Goal: Task Accomplishment & Management: Use online tool/utility

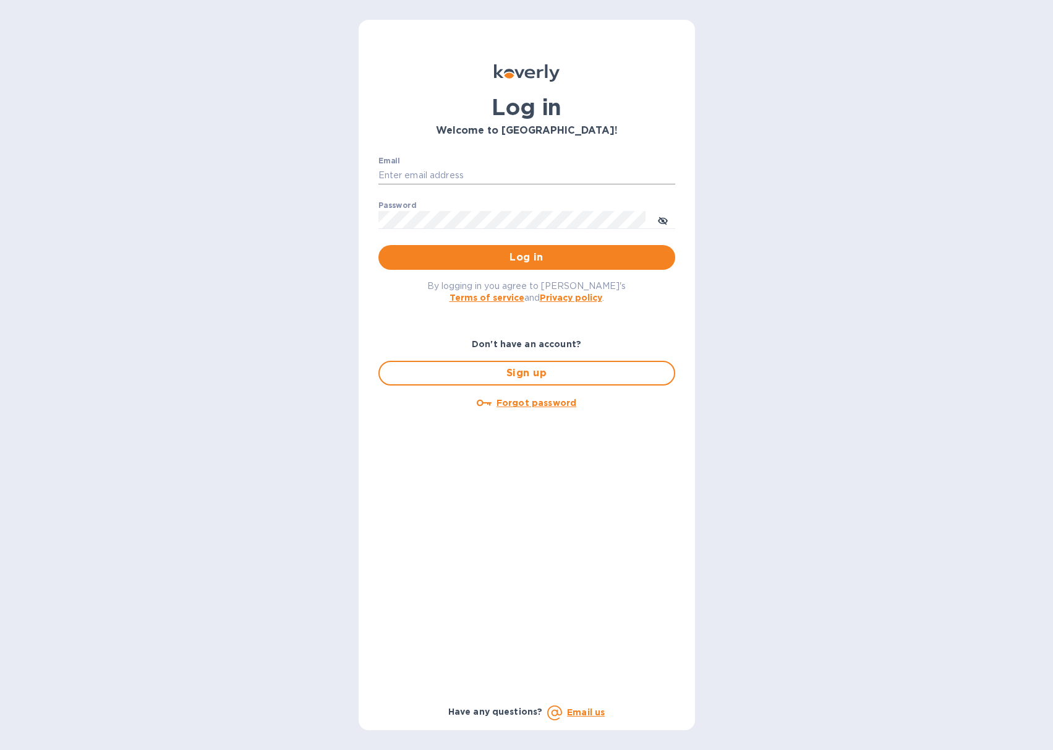
click at [452, 178] on input "Email" at bounding box center [527, 175] width 297 height 19
type input "[PERSON_NAME][EMAIL_ADDRESS][DOMAIN_NAME]"
click at [379, 245] on button "Log in" at bounding box center [527, 257] width 297 height 25
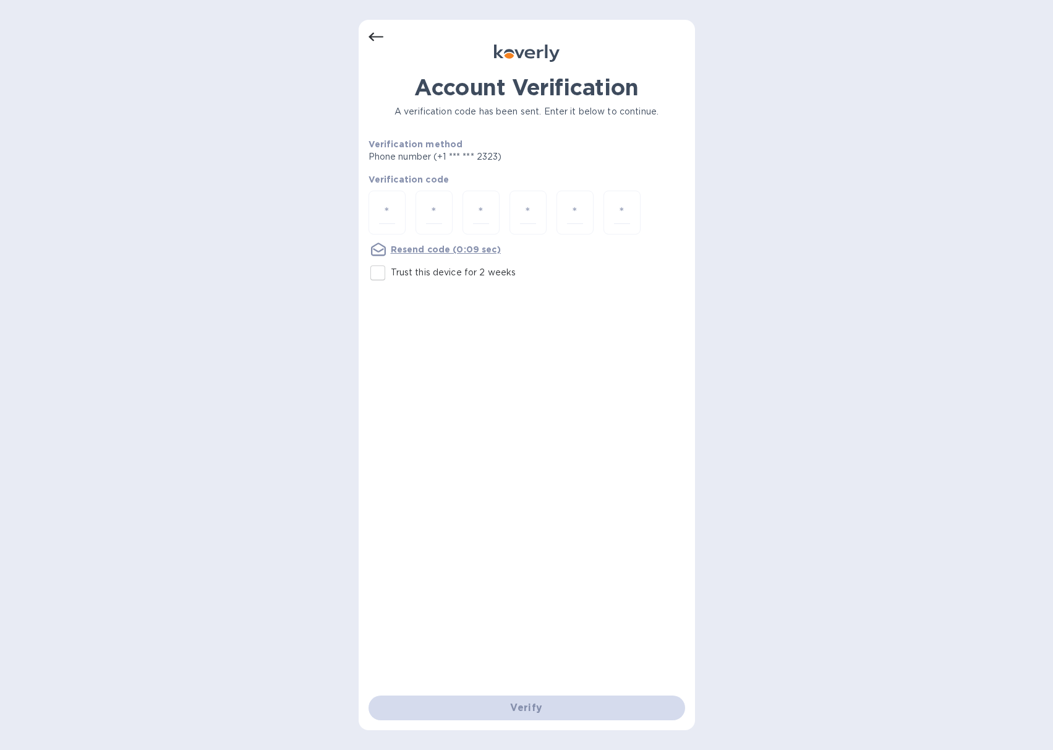
click at [379, 273] on input "Trust this device for 2 weeks" at bounding box center [378, 273] width 26 height 26
checkbox input "true"
click at [383, 213] on input "number" at bounding box center [387, 212] width 16 height 23
type input "9"
type input "1"
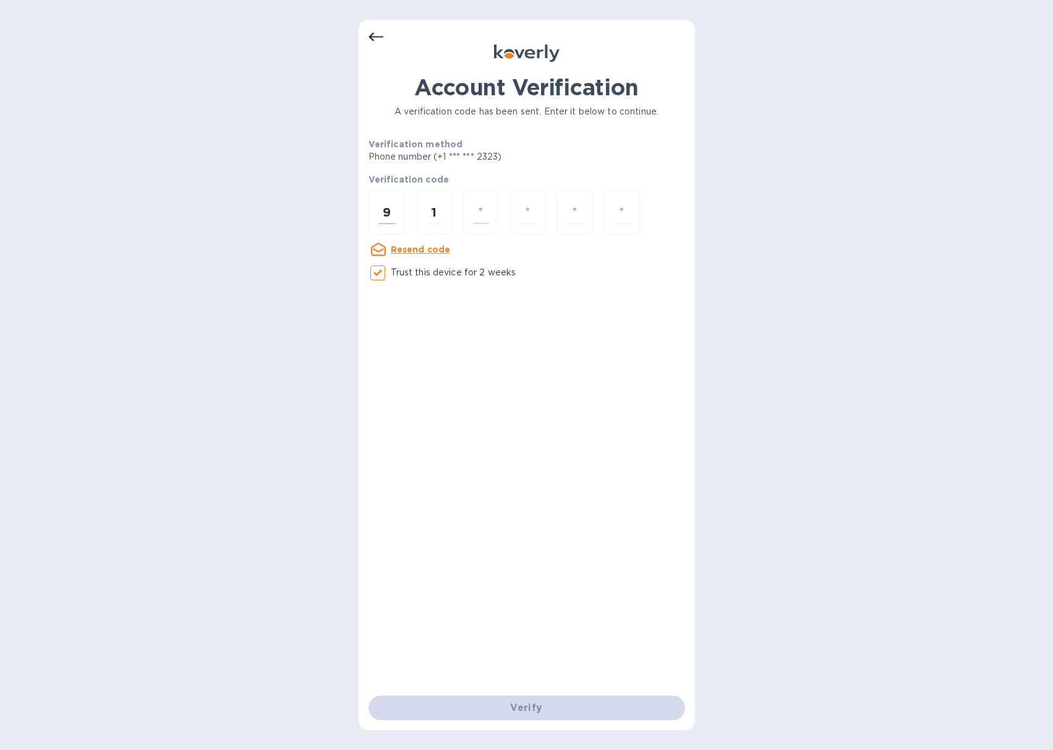
type input "5"
type input "4"
type input "5"
type input "3"
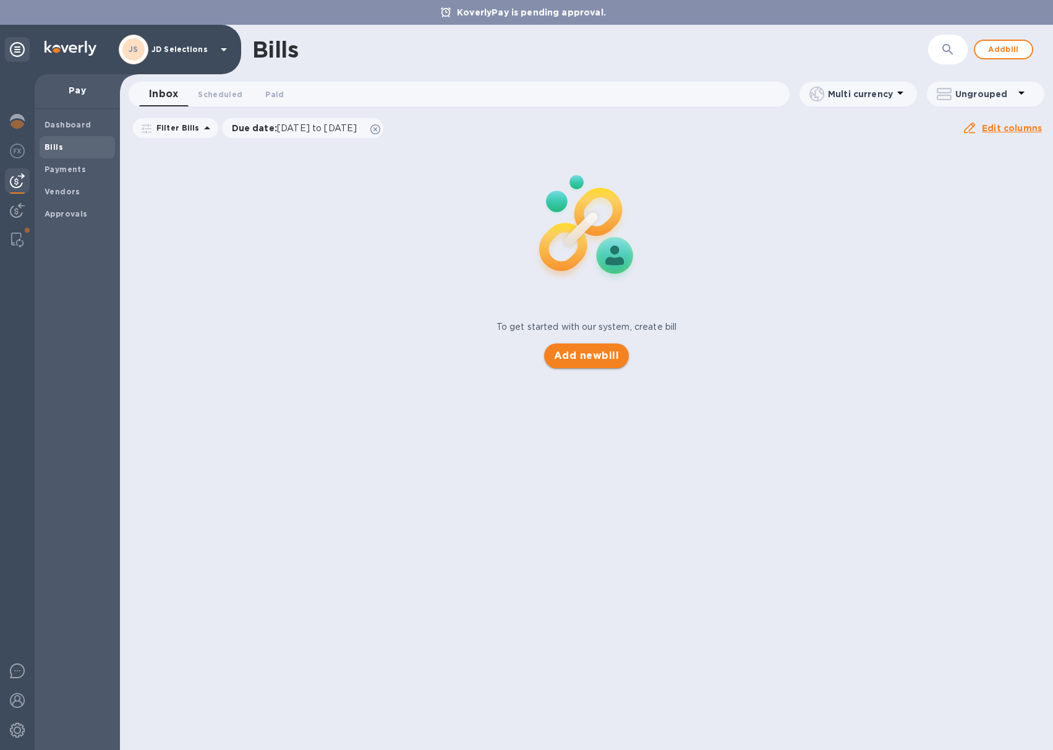
click at [570, 361] on span "Add new bill" at bounding box center [586, 355] width 65 height 15
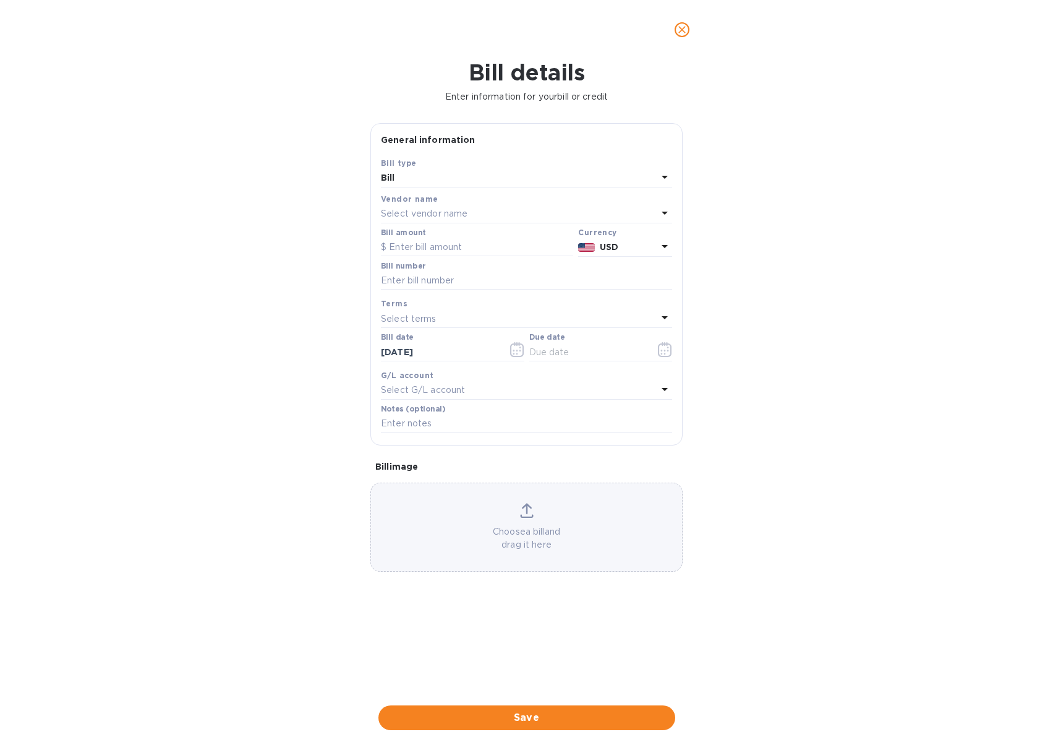
click at [456, 220] on div "Select vendor name" at bounding box center [519, 213] width 276 height 17
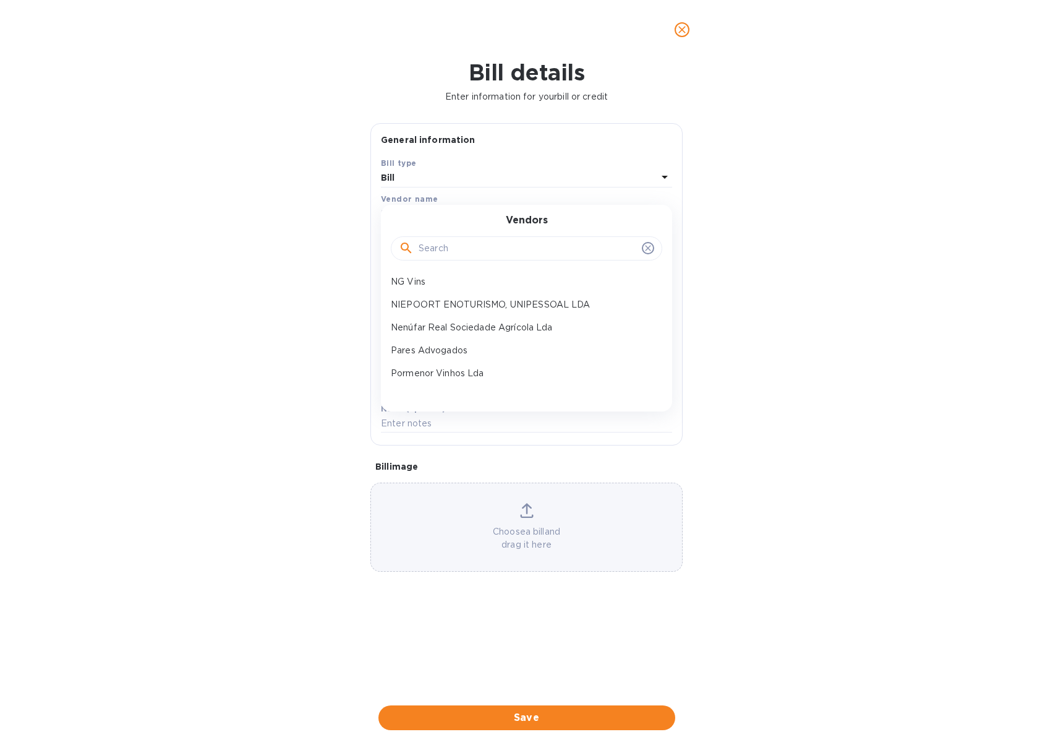
scroll to position [96, 0]
click at [446, 320] on p "Nenúfar Real Sociedade Agrícola Lda" at bounding box center [522, 325] width 262 height 13
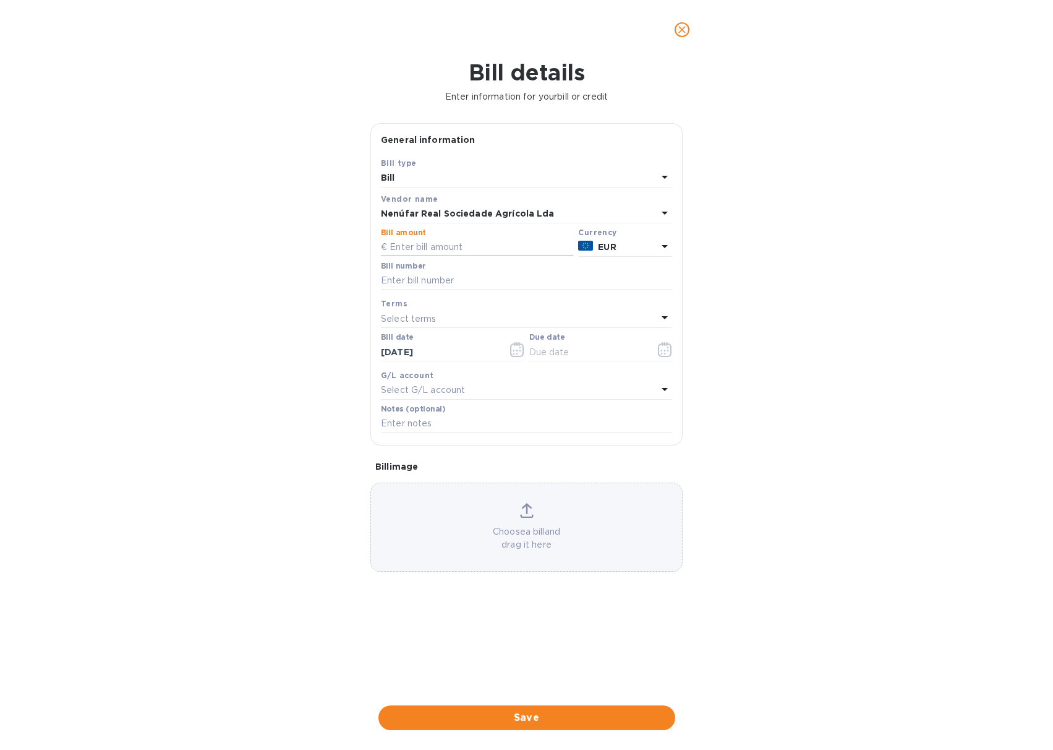
click at [427, 244] on input "text" at bounding box center [477, 247] width 192 height 19
type input "870"
click at [424, 274] on input "text" at bounding box center [526, 281] width 291 height 19
type input "4 110 304"
click at [568, 348] on input "text" at bounding box center [587, 352] width 117 height 19
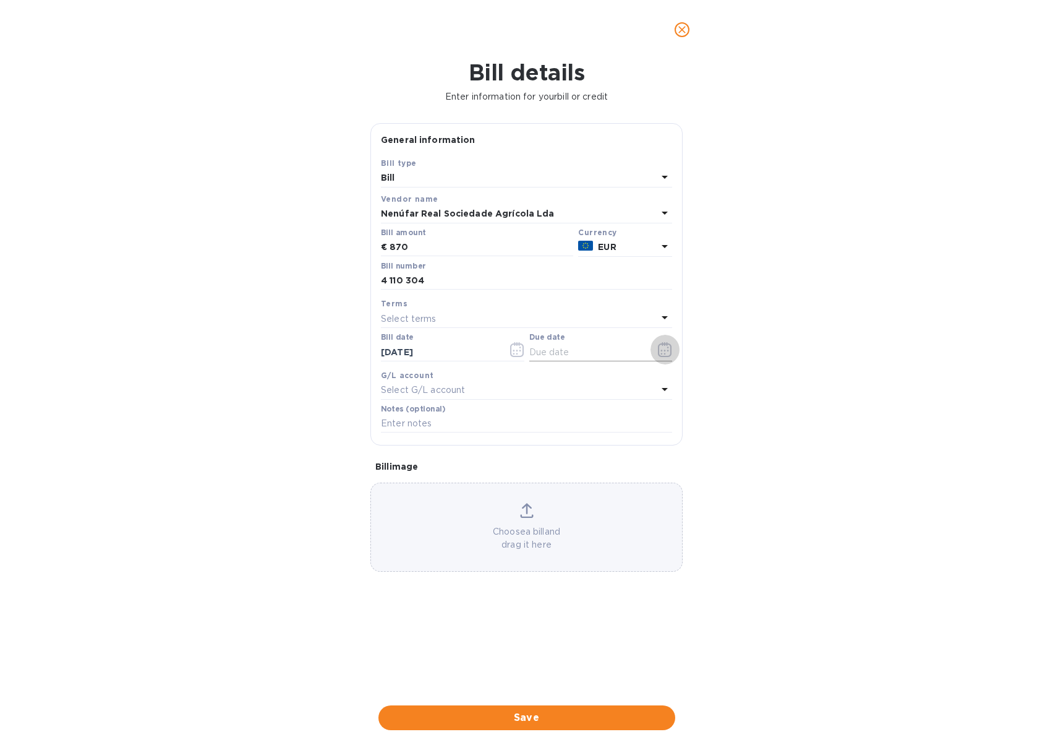
click at [672, 348] on icon "button" at bounding box center [665, 349] width 14 height 15
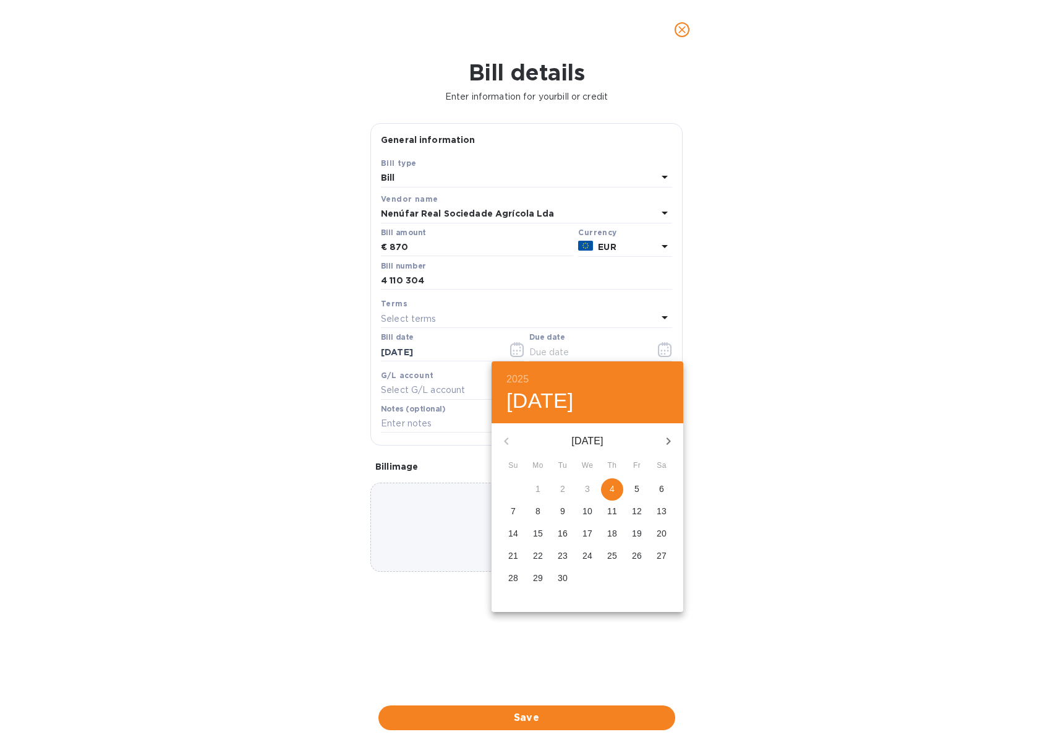
click at [614, 487] on p "4" at bounding box center [612, 488] width 5 height 12
type input "[DATE]"
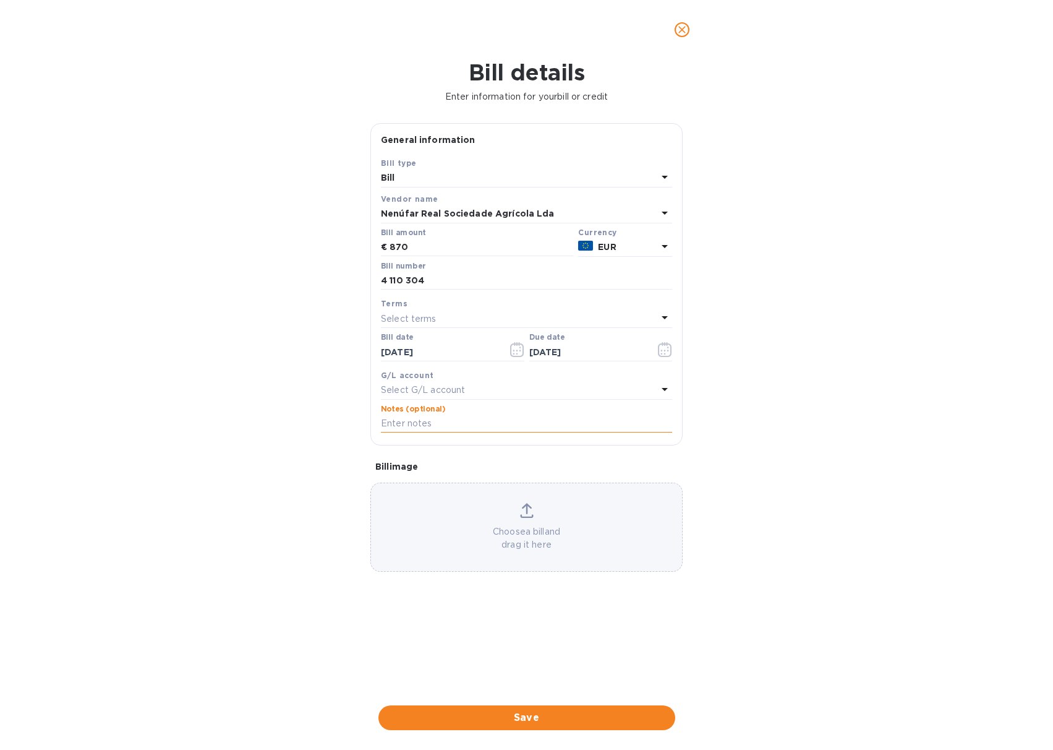
click at [458, 419] on input "text" at bounding box center [526, 423] width 291 height 19
type input "JD Selections payment [PERSON_NAME] invoice 4 110 304 JDS PO 1158"
click at [522, 522] on div "Choose a bill and drag it here" at bounding box center [526, 527] width 311 height 48
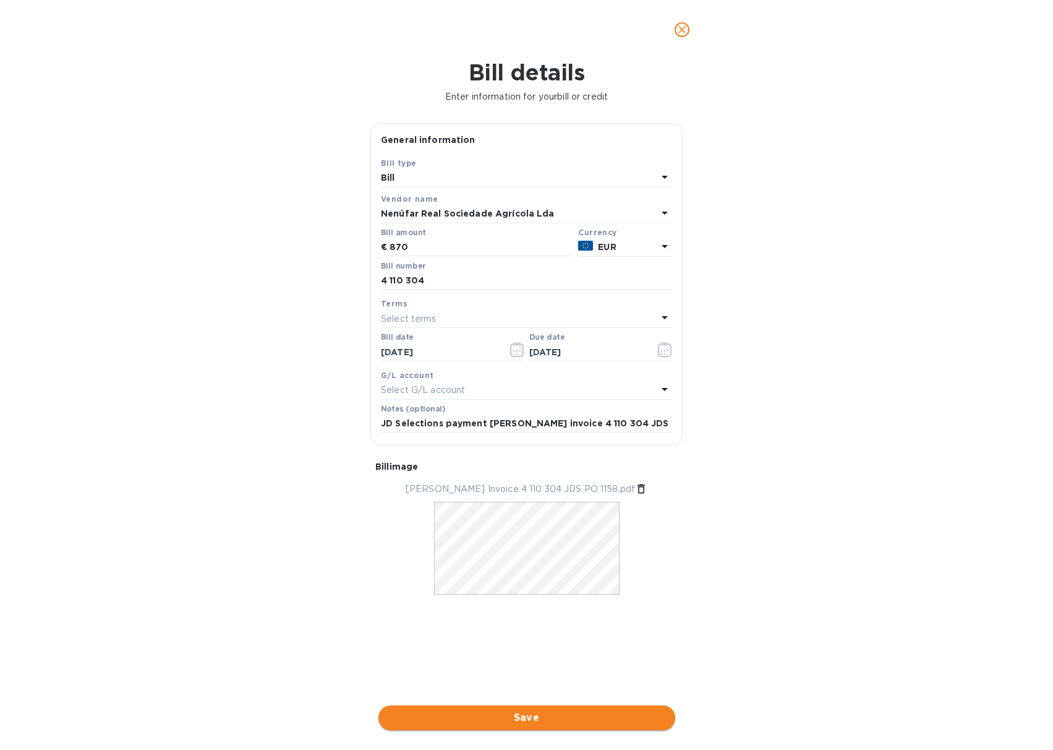
click at [509, 715] on span "Save" at bounding box center [526, 717] width 277 height 15
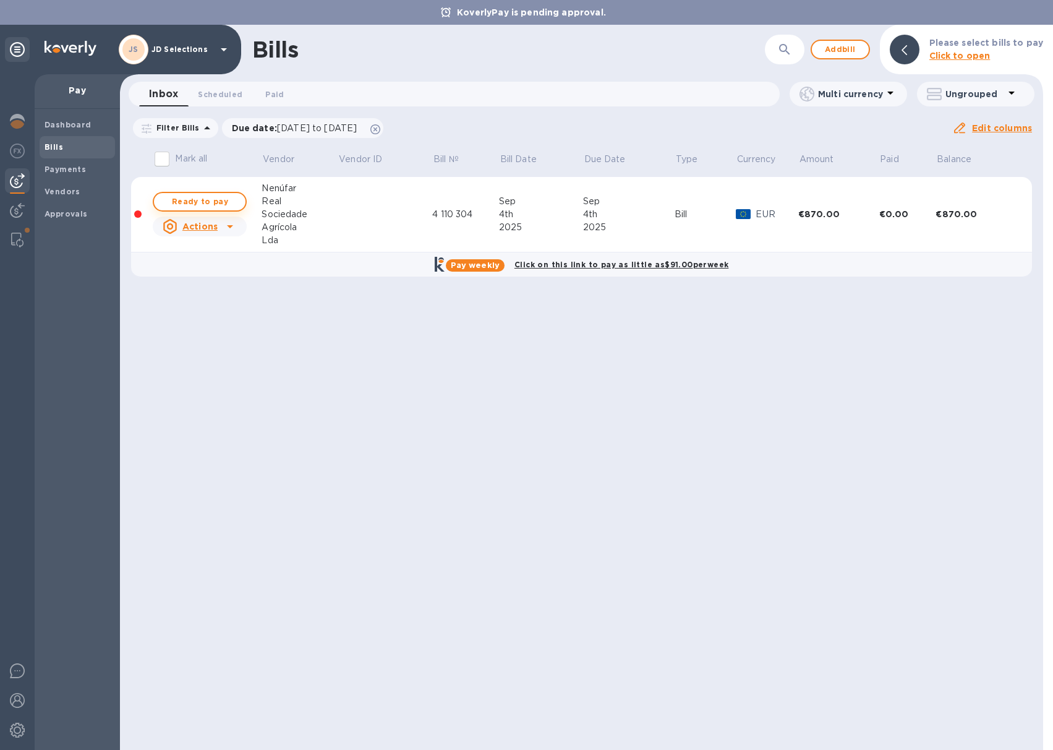
click at [221, 202] on span "Ready to pay" at bounding box center [200, 201] width 72 height 15
checkbox input "true"
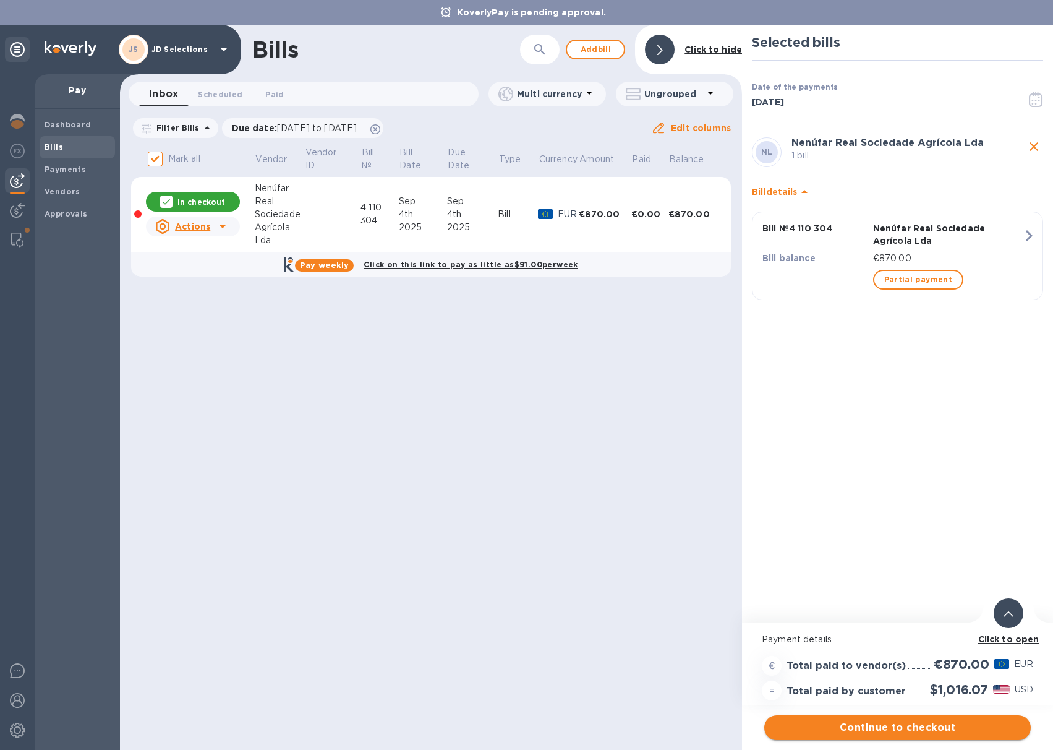
click at [876, 732] on span "Continue to checkout" at bounding box center [897, 727] width 247 height 15
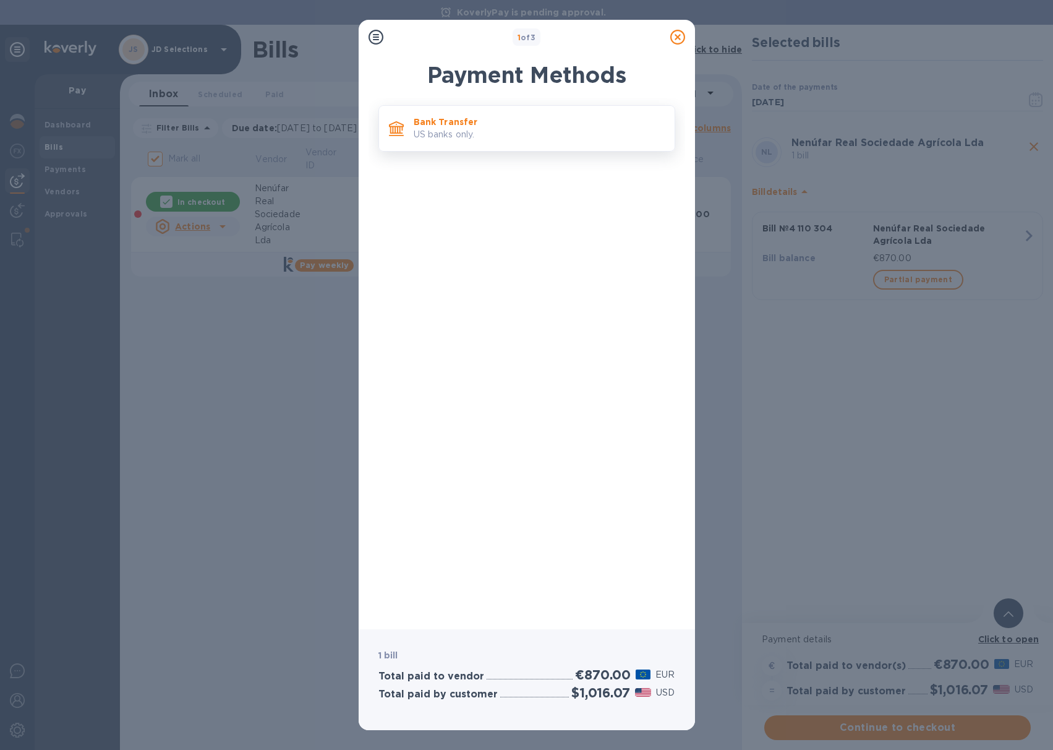
click at [492, 145] on div "Bank Transfer US banks only." at bounding box center [539, 128] width 261 height 35
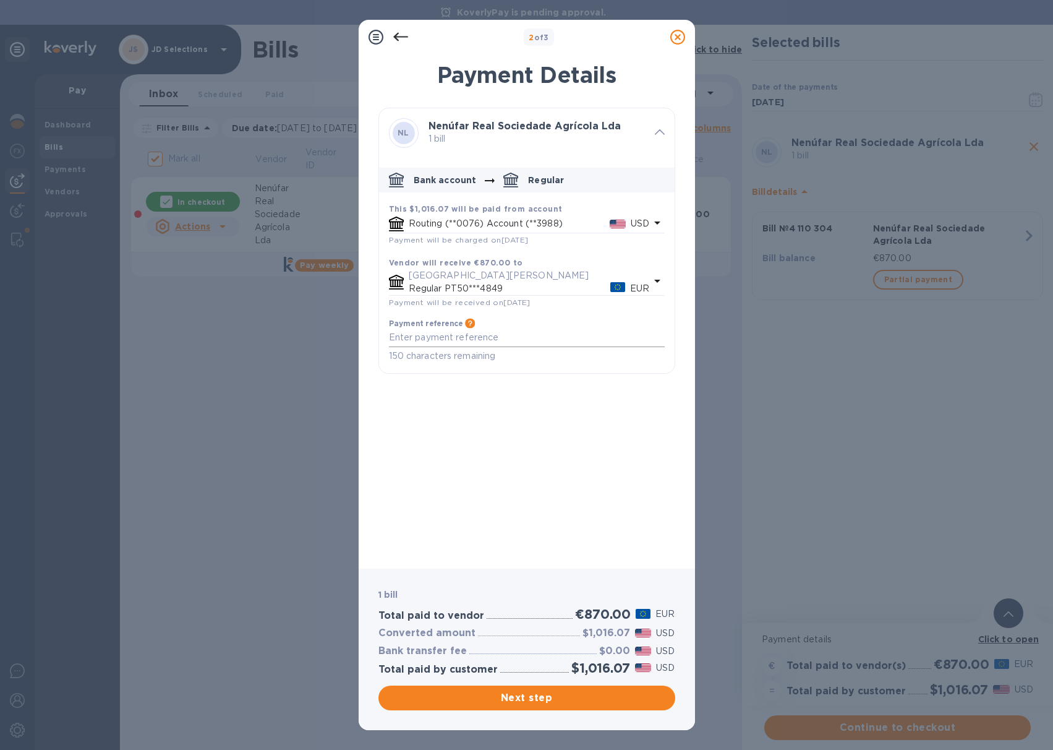
click at [447, 337] on textarea "default-method" at bounding box center [527, 337] width 276 height 11
type textarea "JD Selections payment [PERSON_NAME] invoice 4 110 304 JDS PO 1158"
click at [524, 705] on span "Next step" at bounding box center [526, 697] width 277 height 15
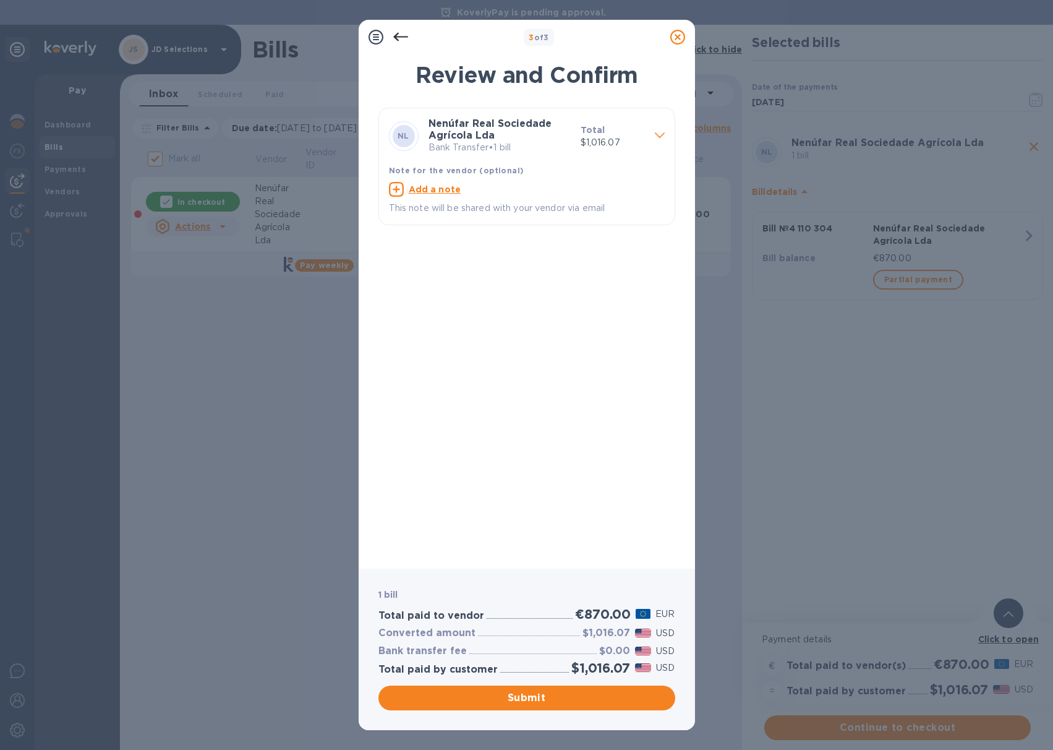
click at [400, 193] on icon at bounding box center [396, 189] width 15 height 15
click at [433, 193] on textarea at bounding box center [517, 191] width 256 height 11
type textarea "JD Selections payment [PERSON_NAME] invoice 4 1110 304 JDS PO 1158"
click at [505, 703] on span "Submit" at bounding box center [526, 697] width 277 height 15
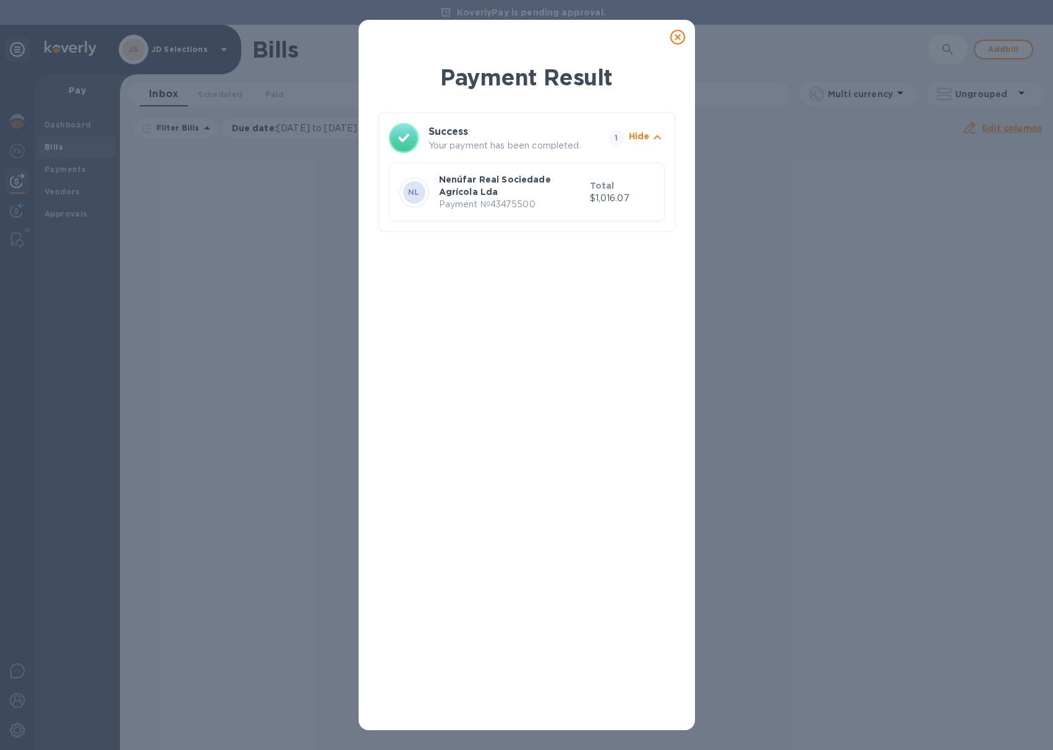
click at [680, 40] on icon at bounding box center [677, 37] width 15 height 15
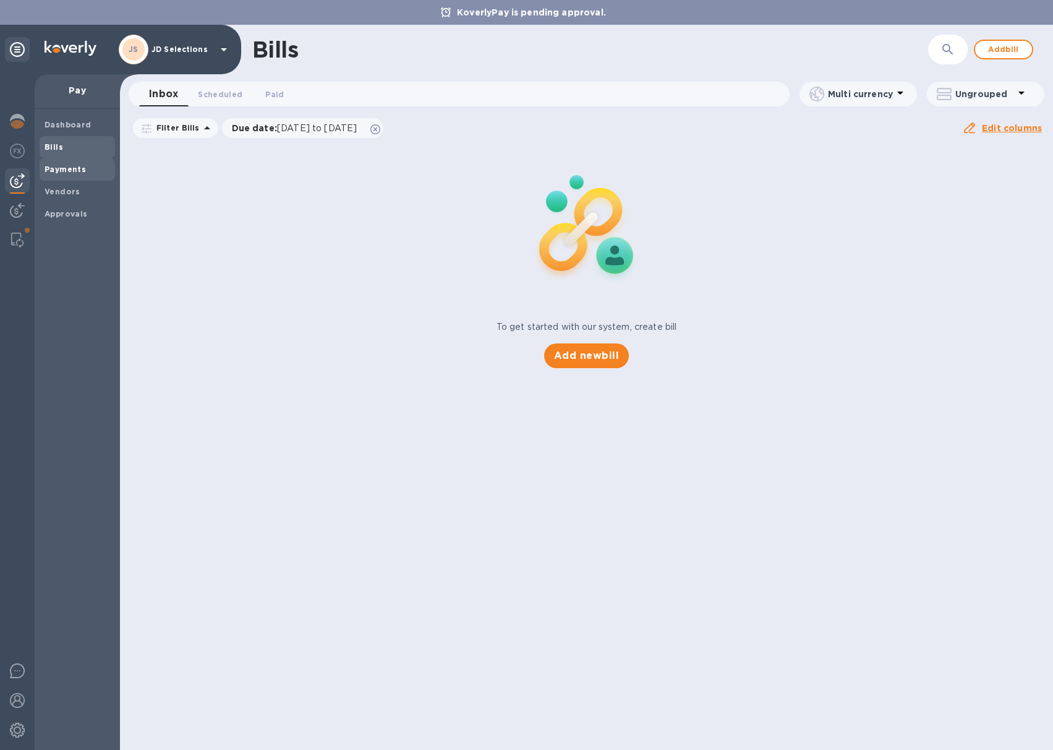
click at [61, 174] on span "Payments" at bounding box center [65, 169] width 41 height 12
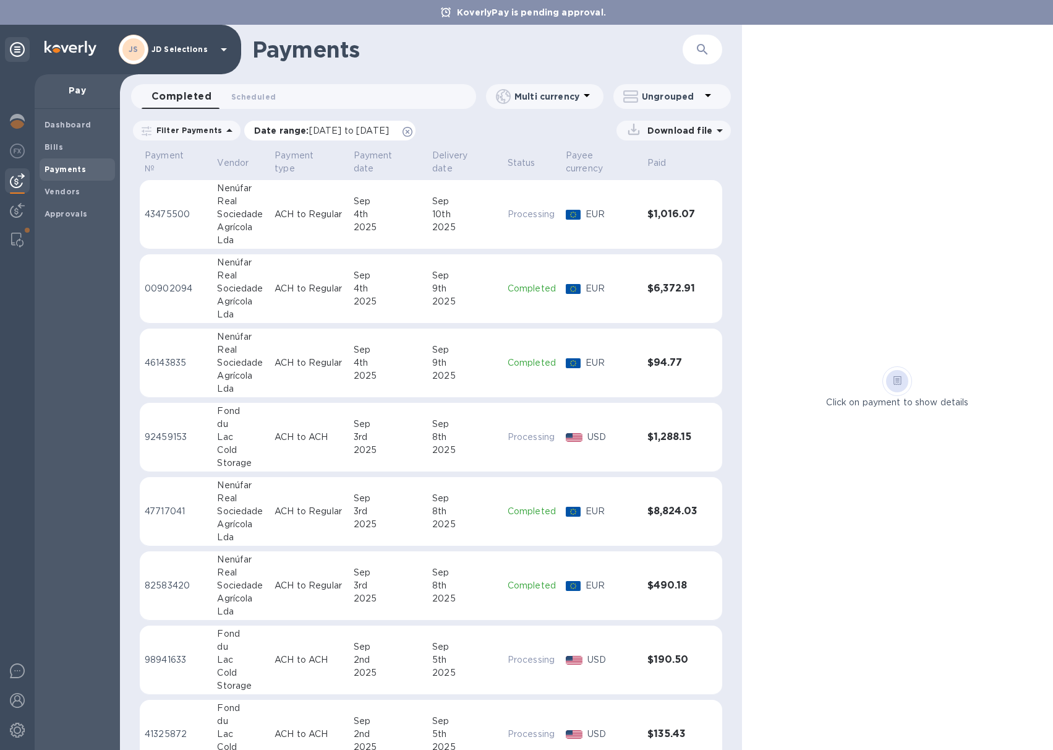
click at [413, 132] on icon at bounding box center [408, 132] width 10 height 10
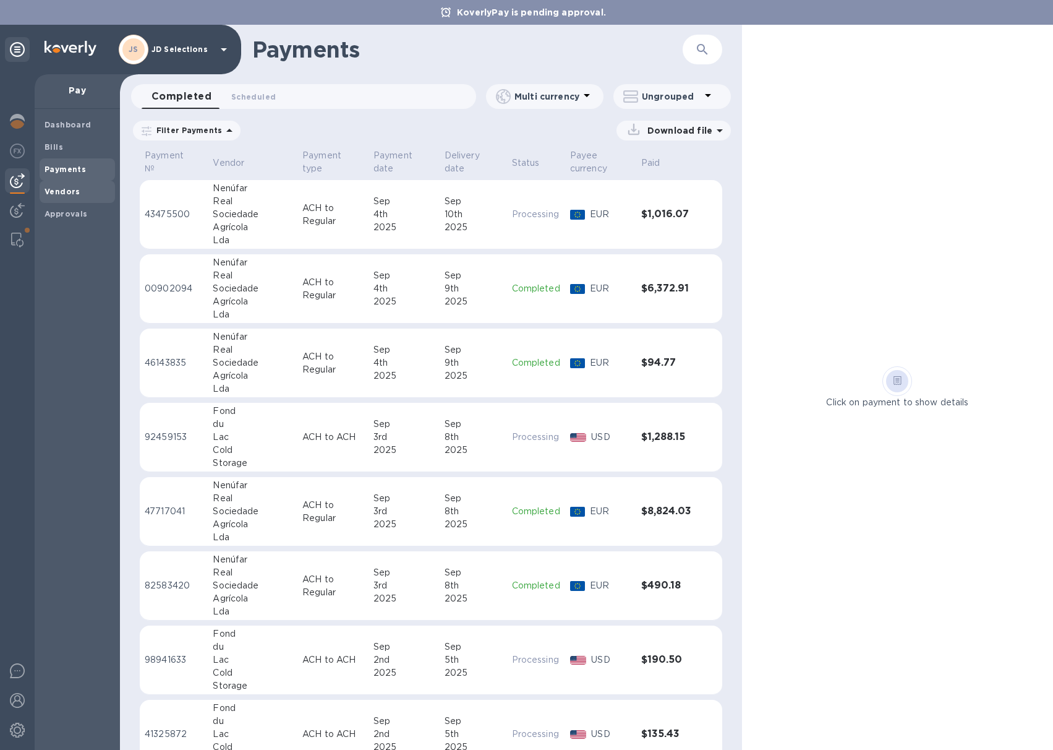
click at [87, 189] on span "Vendors" at bounding box center [78, 192] width 66 height 12
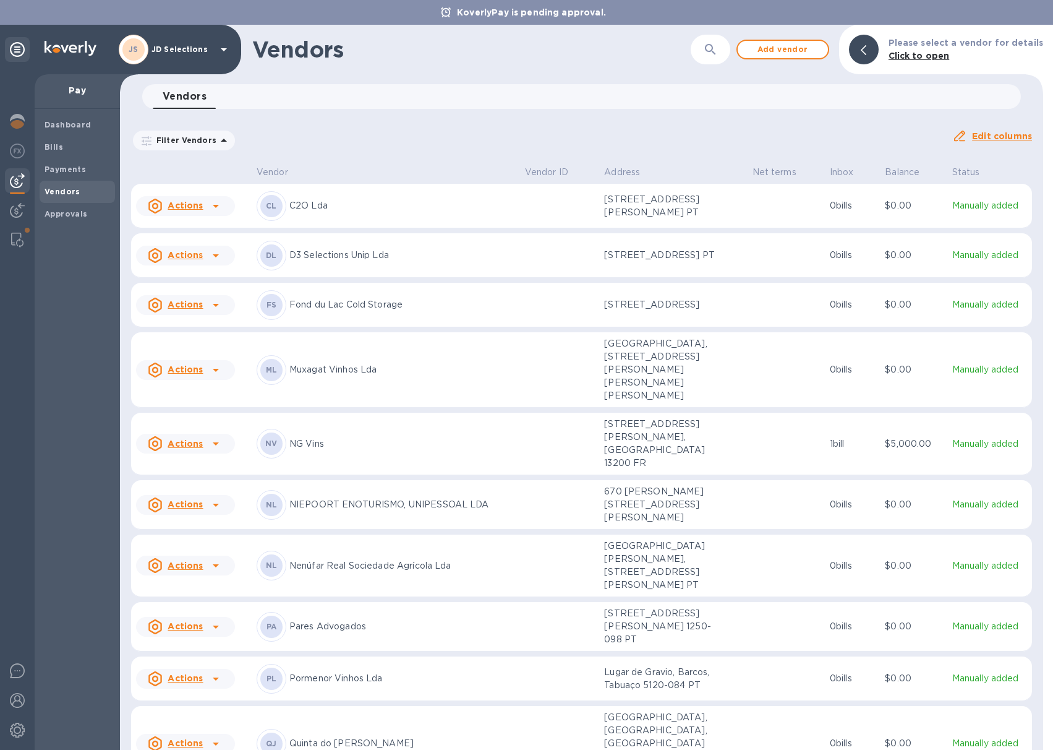
click at [321, 311] on p "Fond du Lac Cold Storage" at bounding box center [402, 304] width 226 height 13
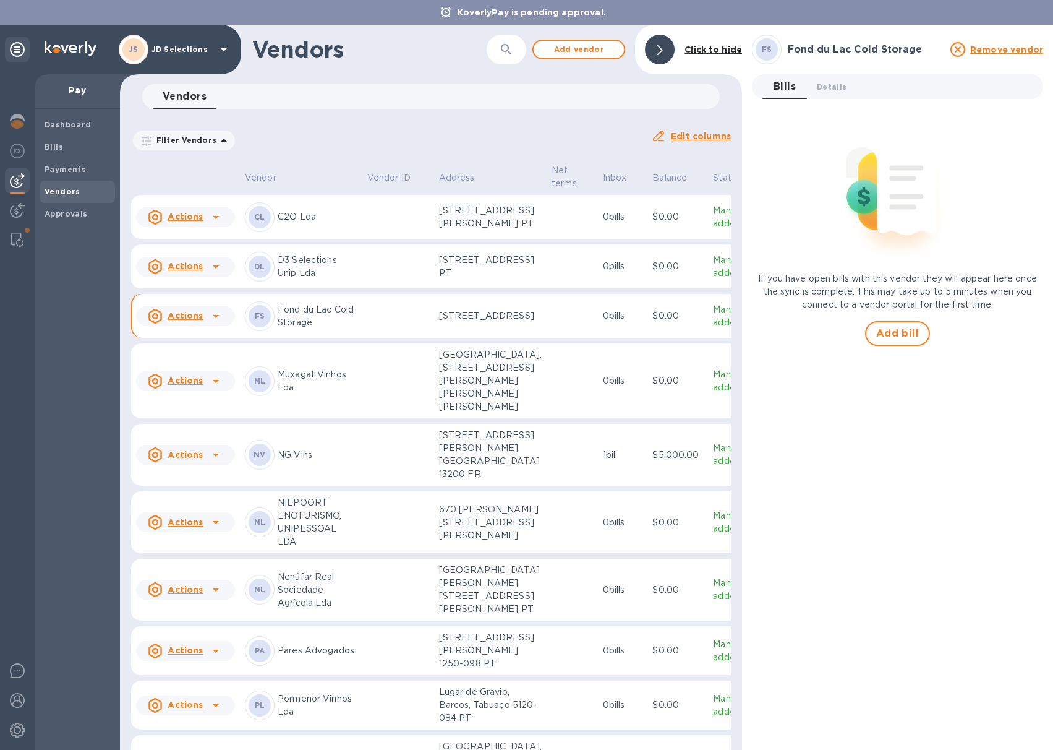
click at [198, 320] on u "Actions" at bounding box center [185, 316] width 35 height 10
click at [214, 372] on div at bounding box center [526, 375] width 1053 height 750
click at [56, 169] on b "Payments" at bounding box center [65, 169] width 41 height 9
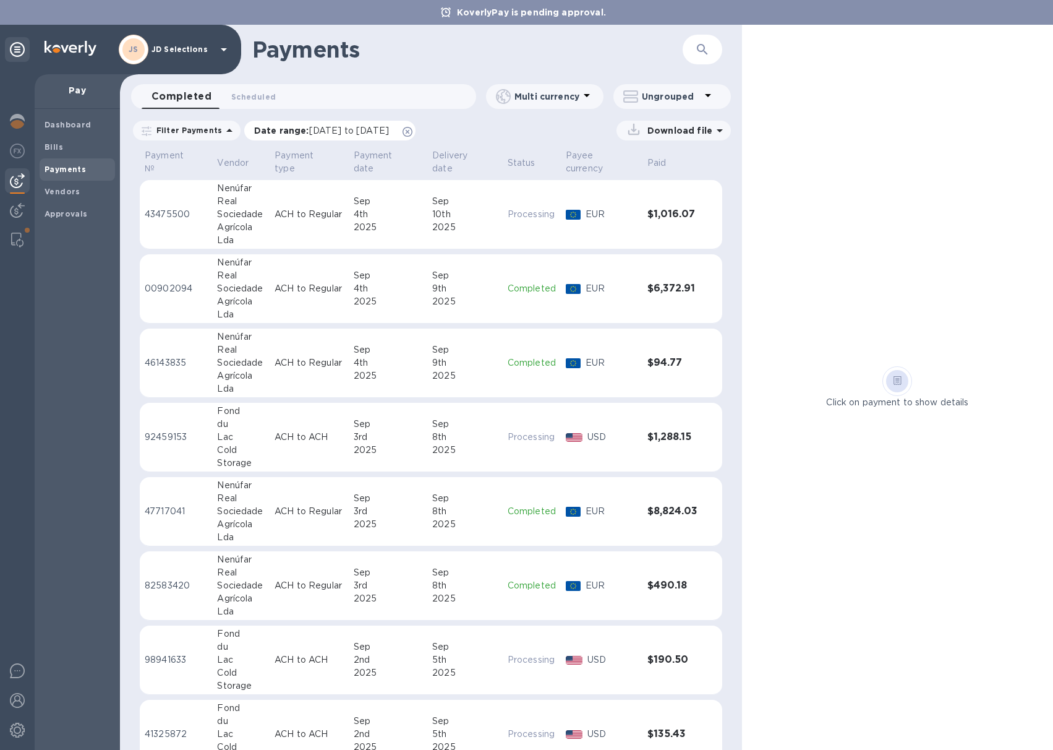
click at [413, 132] on icon at bounding box center [408, 132] width 10 height 10
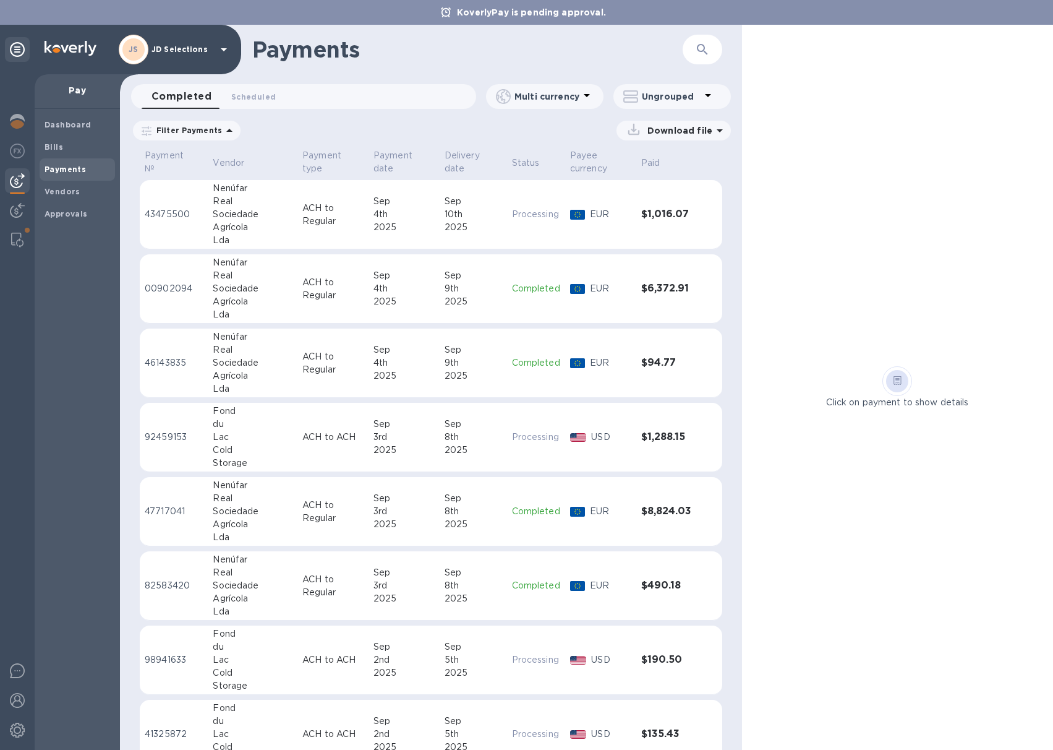
click at [150, 132] on icon at bounding box center [147, 131] width 10 height 10
click at [272, 124] on div "Download file" at bounding box center [489, 131] width 484 height 20
click at [73, 148] on span "Bills" at bounding box center [78, 147] width 66 height 12
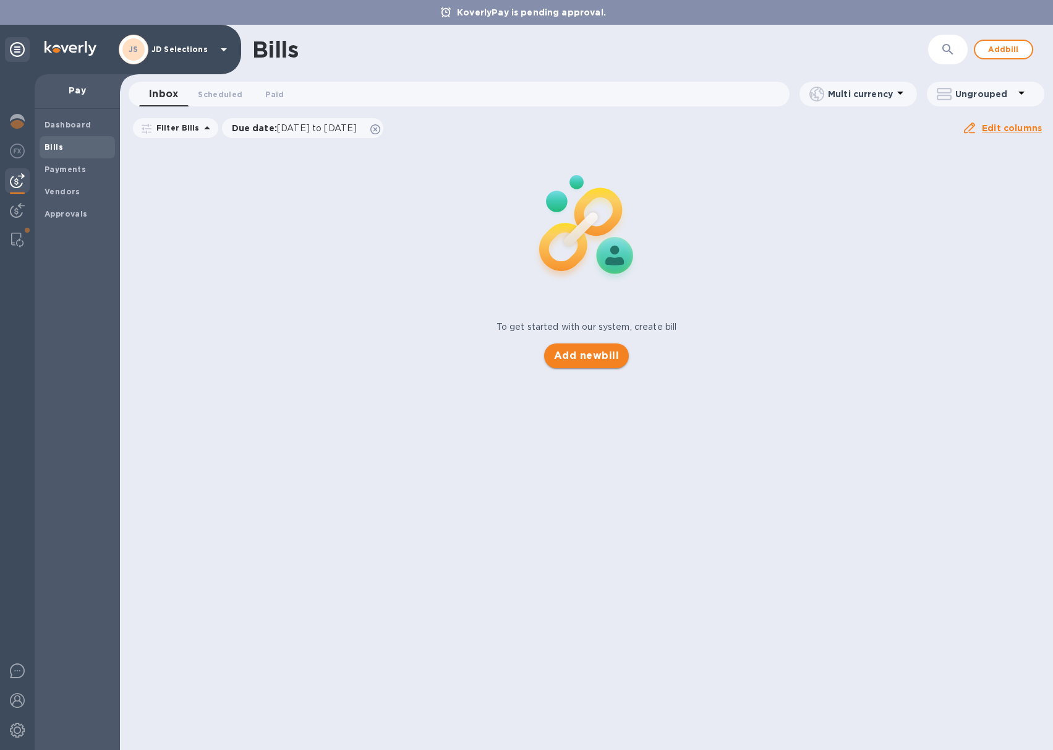
click at [587, 351] on span "Add new bill" at bounding box center [586, 355] width 65 height 15
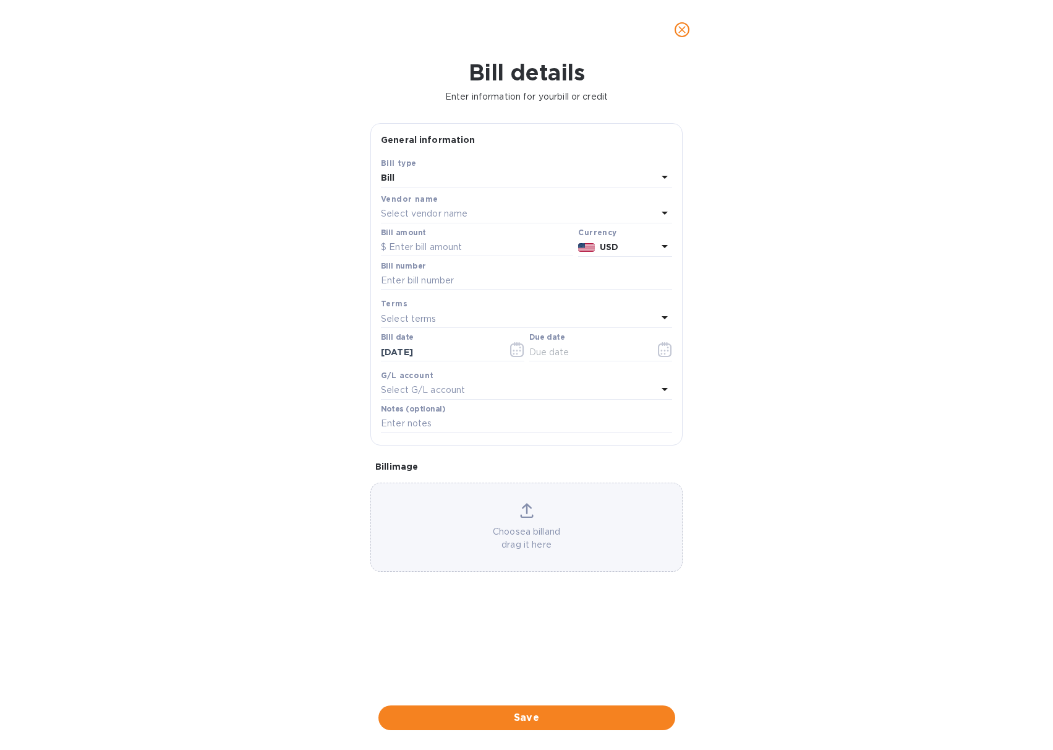
click at [462, 213] on p "Select vendor name" at bounding box center [424, 213] width 87 height 13
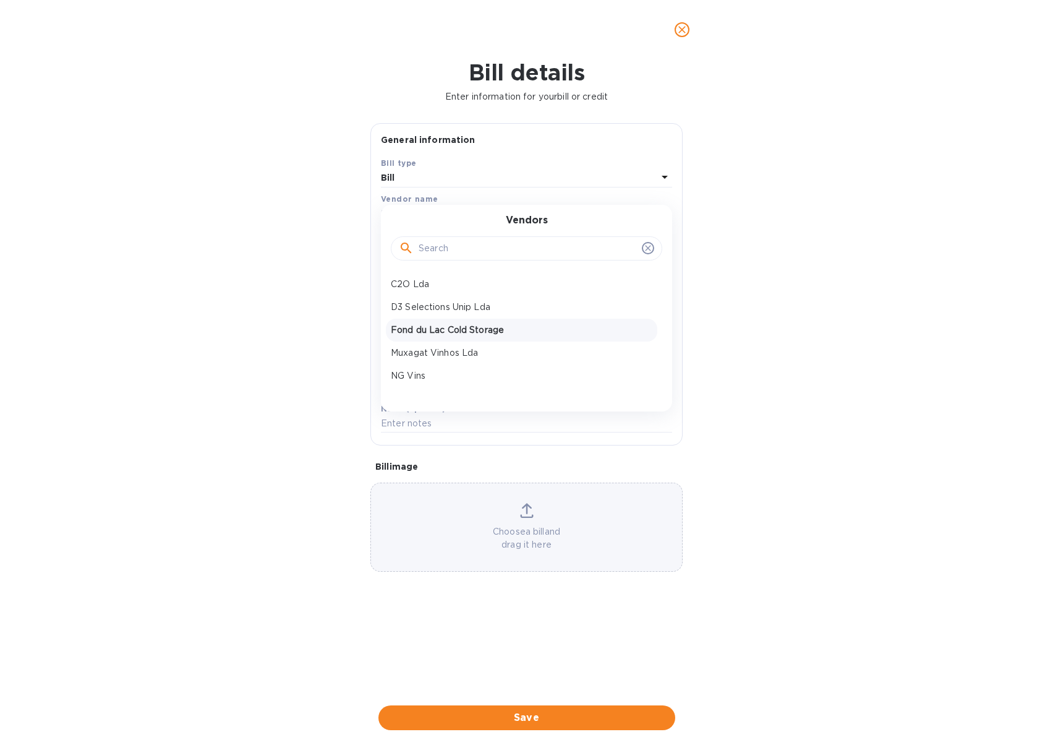
click at [454, 327] on p "Fond du Lac Cold Storage" at bounding box center [522, 329] width 262 height 13
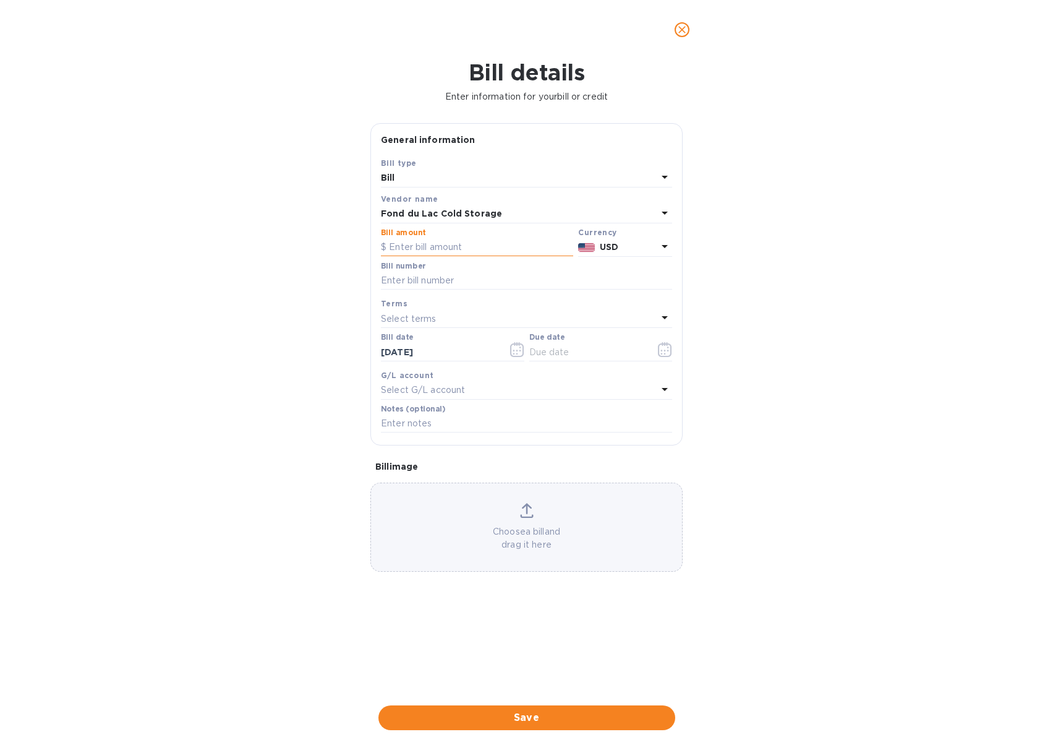
click at [421, 244] on input "text" at bounding box center [477, 247] width 192 height 19
type input "595"
click at [416, 278] on input "text" at bounding box center [526, 281] width 291 height 19
type input "INV554551"
click at [667, 351] on icon "button" at bounding box center [668, 350] width 2 height 2
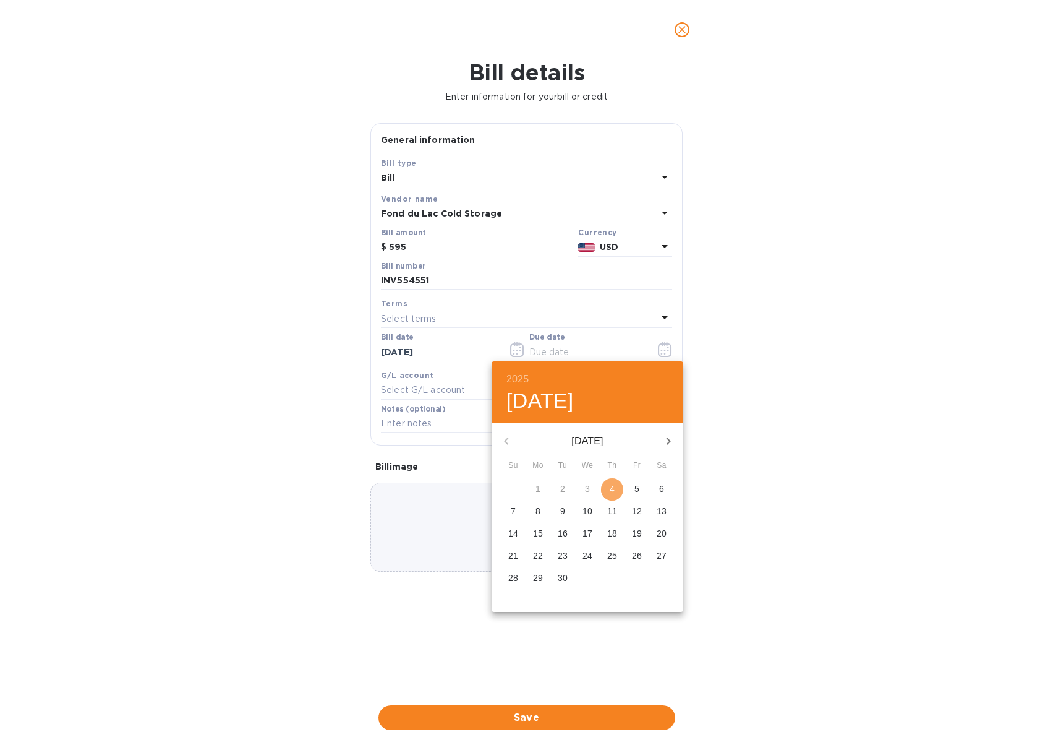
click at [612, 486] on p "4" at bounding box center [612, 488] width 5 height 12
type input "[DATE]"
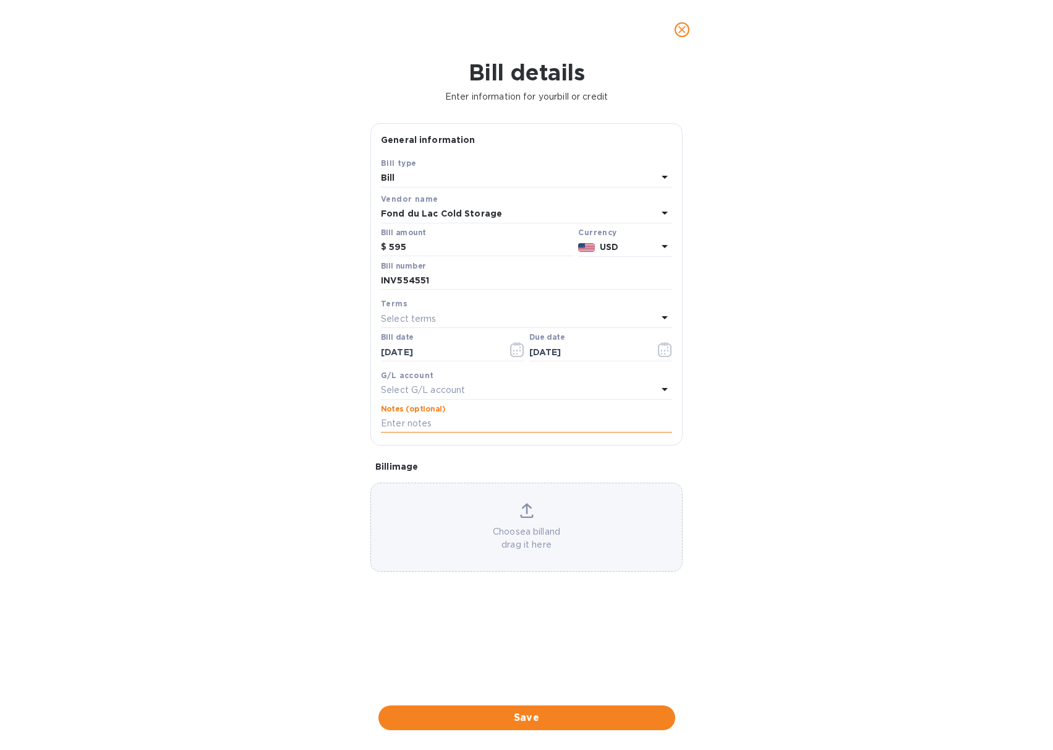
click at [491, 427] on input "text" at bounding box center [526, 423] width 291 height 19
paste input "INV554551"
type input "JD Selections payment FDL invoice INV554551"
click at [546, 505] on div "Choose a bill and drag it here" at bounding box center [526, 527] width 311 height 48
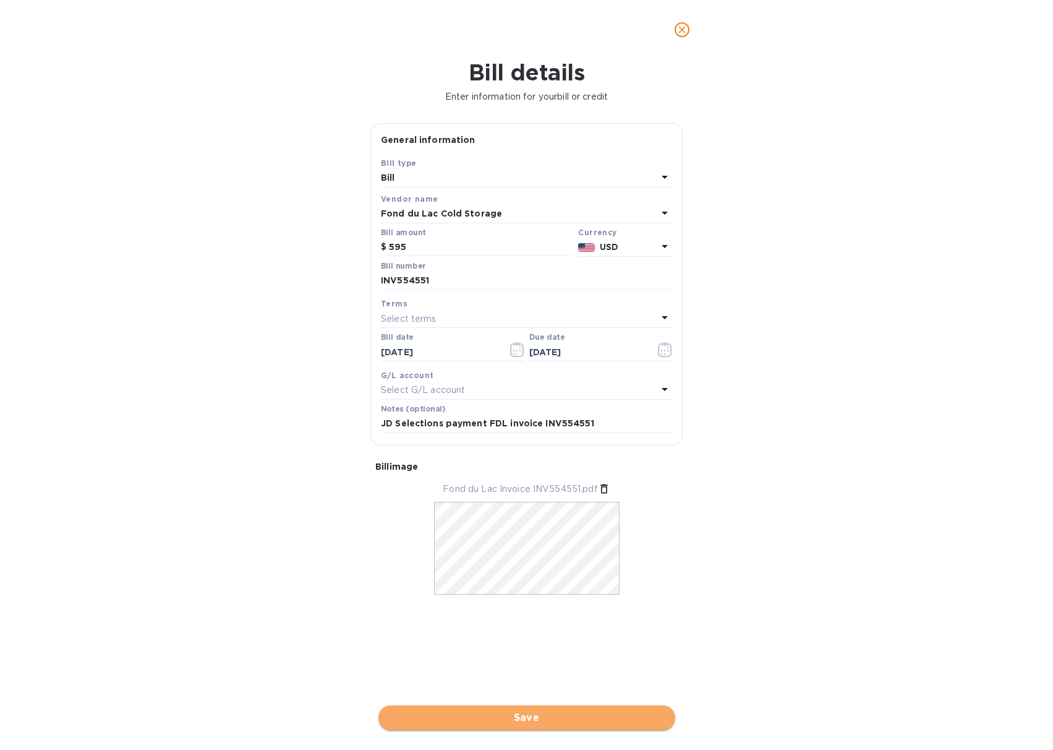
click at [516, 718] on span "Save" at bounding box center [526, 717] width 277 height 15
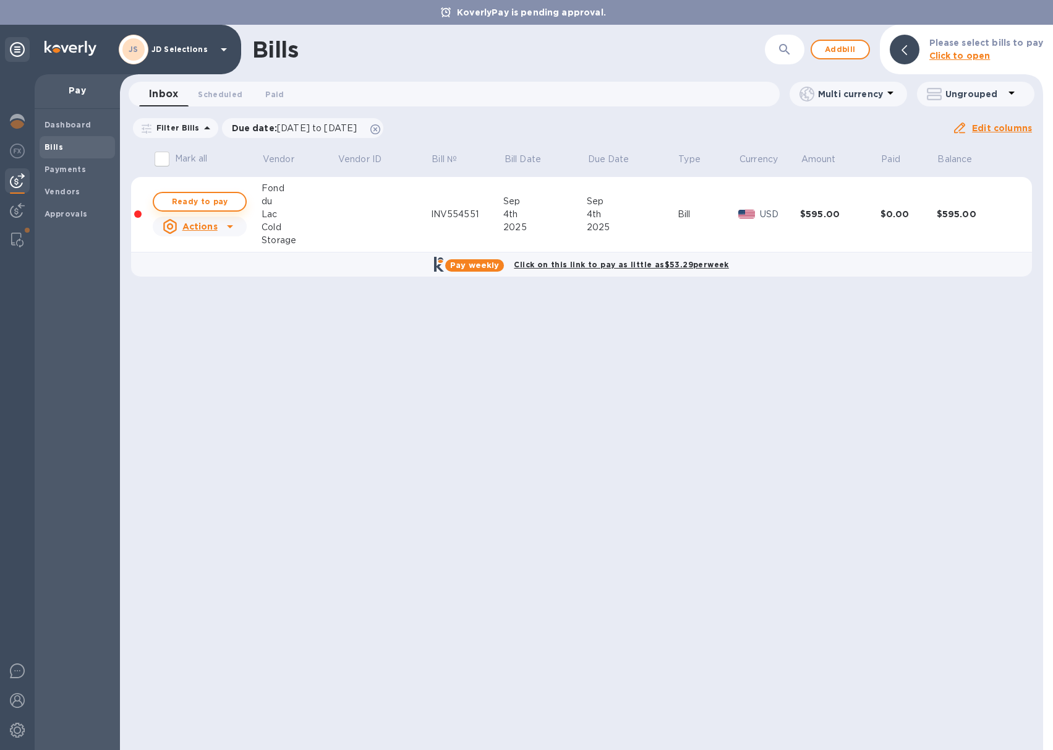
click at [225, 203] on span "Ready to pay" at bounding box center [200, 201] width 72 height 15
checkbox input "true"
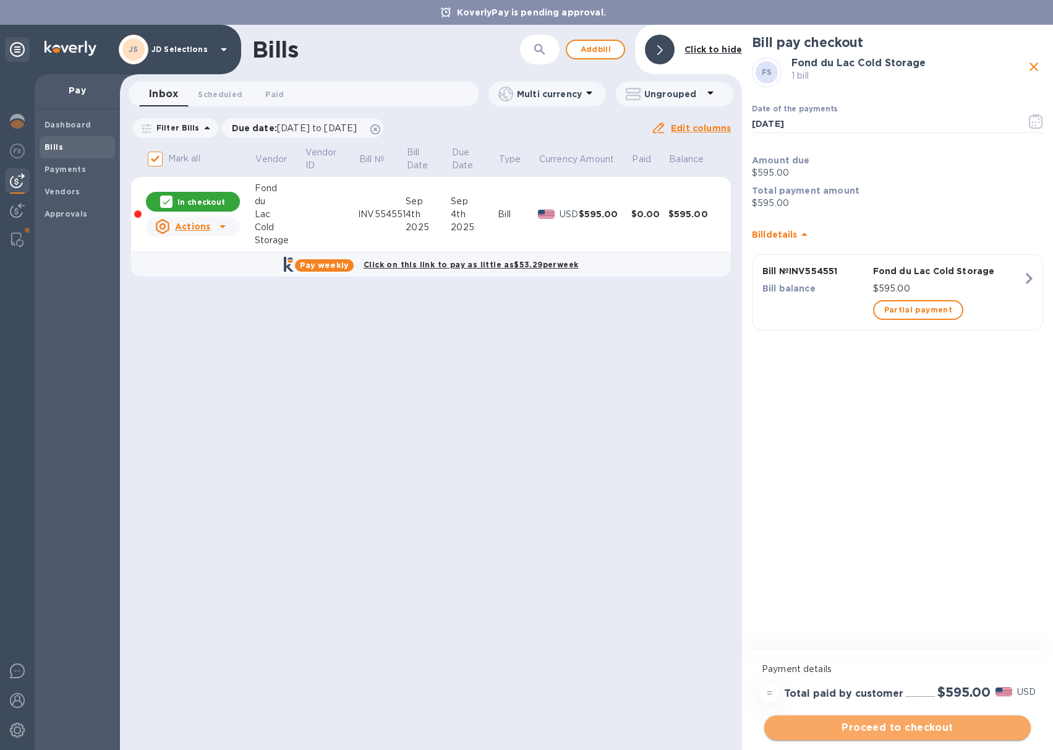
click at [898, 726] on span "Proceed to checkout" at bounding box center [897, 727] width 247 height 15
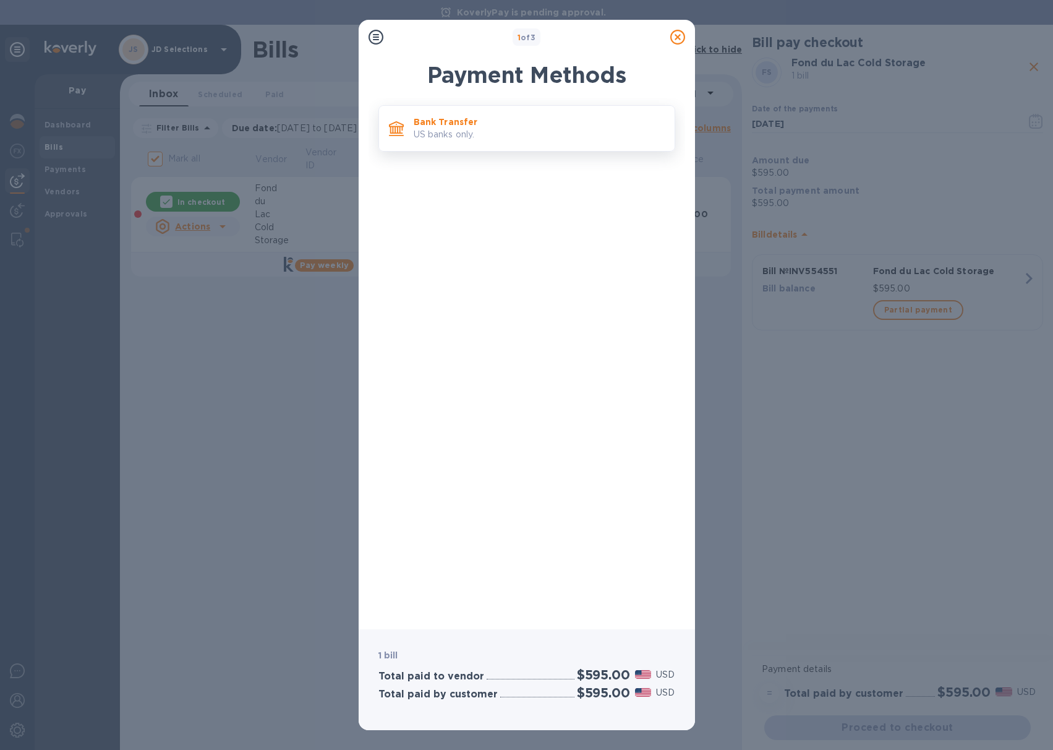
click at [471, 131] on p "US banks only." at bounding box center [539, 134] width 251 height 13
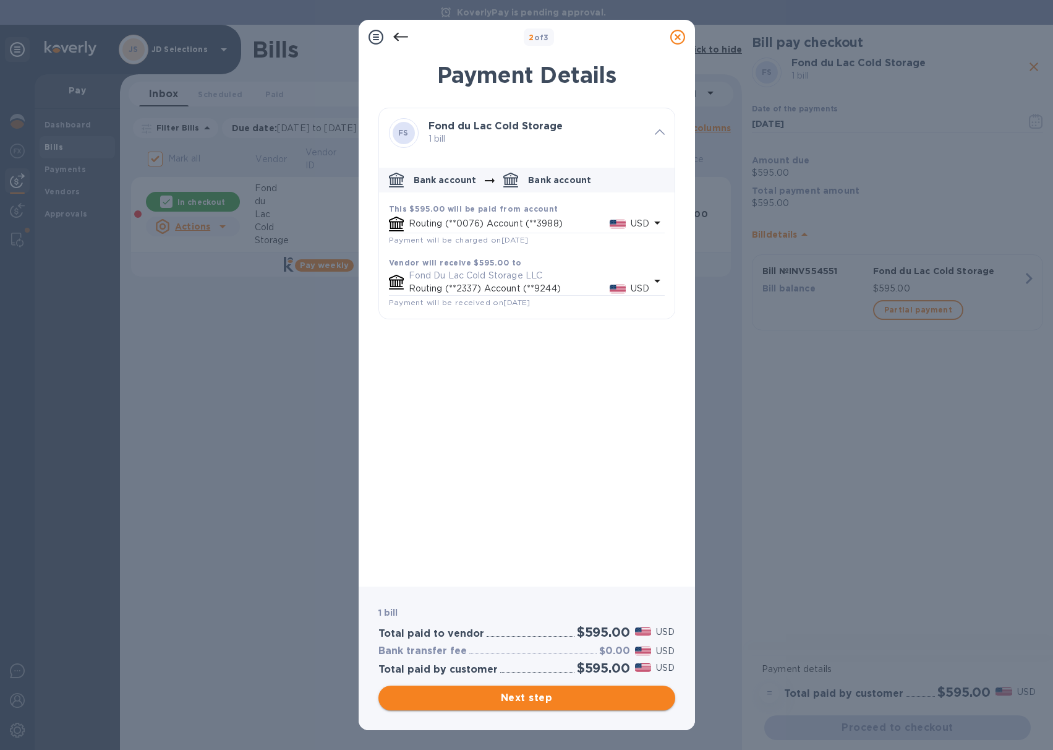
click at [529, 703] on span "Next step" at bounding box center [526, 697] width 277 height 15
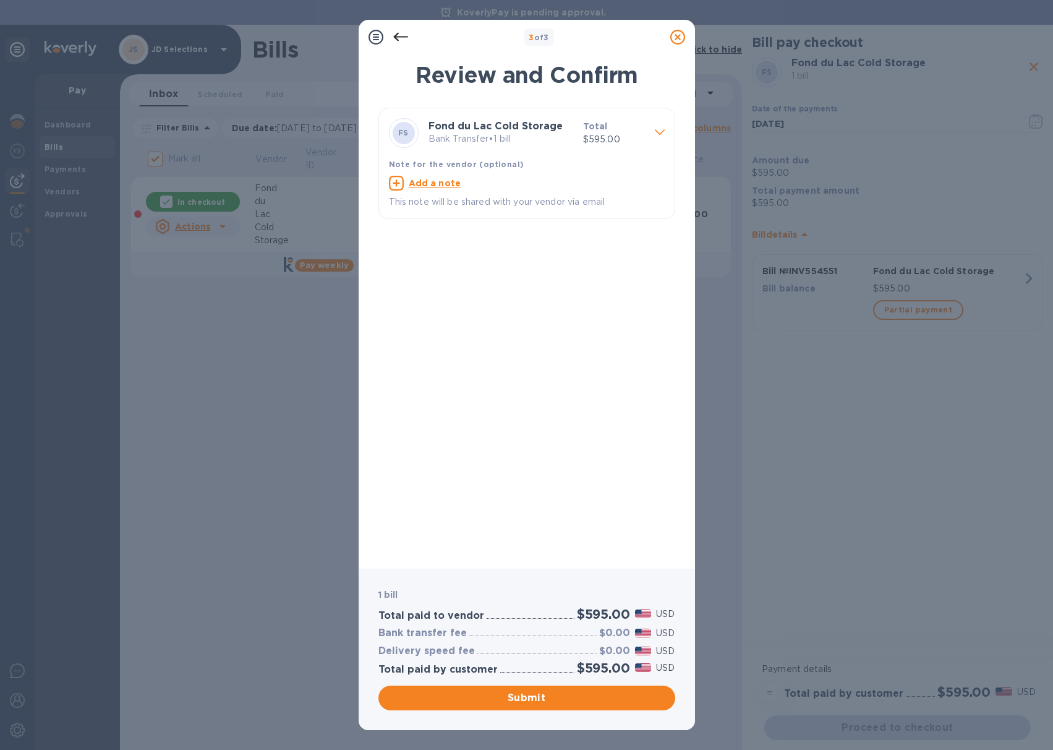
click at [425, 184] on u "Add a note" at bounding box center [435, 183] width 53 height 10
click at [425, 191] on div "x" at bounding box center [517, 185] width 256 height 19
paste textarea "INV554551"
type textarea "JD Selections payment FDL INV554551"
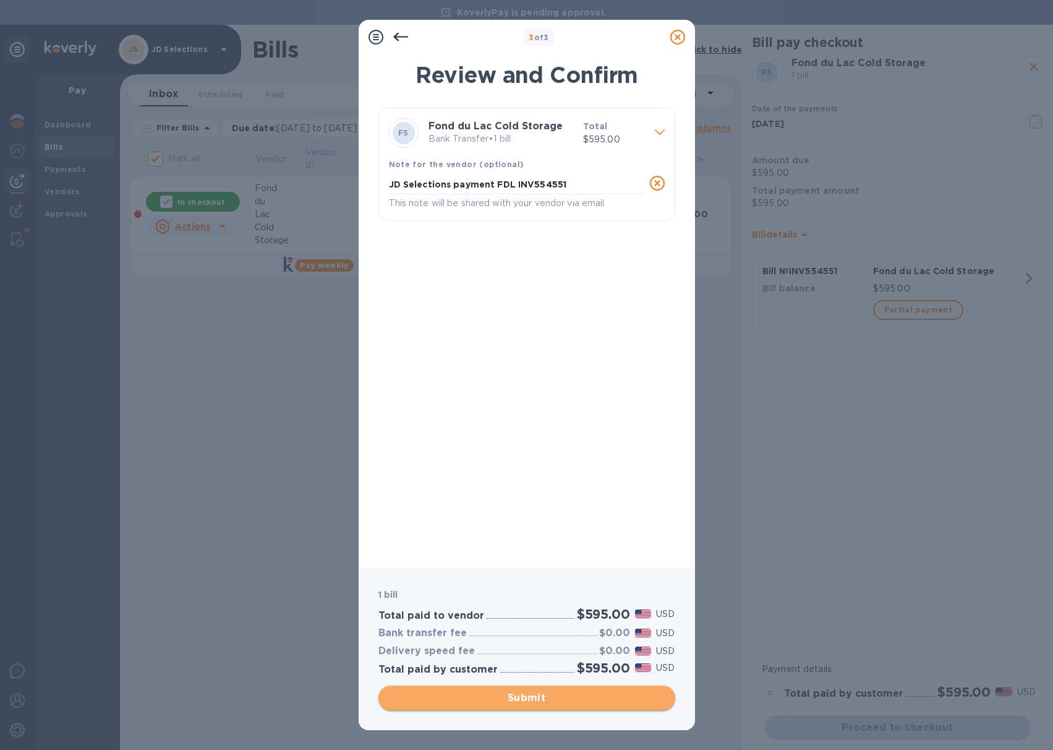
click at [503, 696] on span "Submit" at bounding box center [526, 697] width 277 height 15
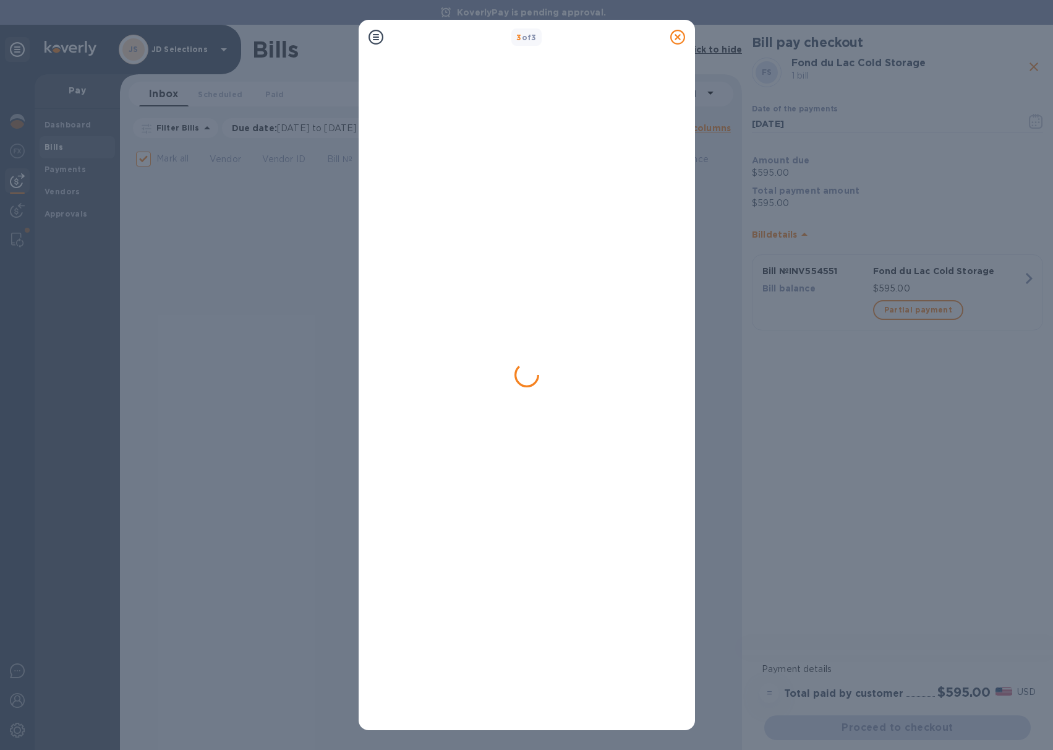
checkbox input "false"
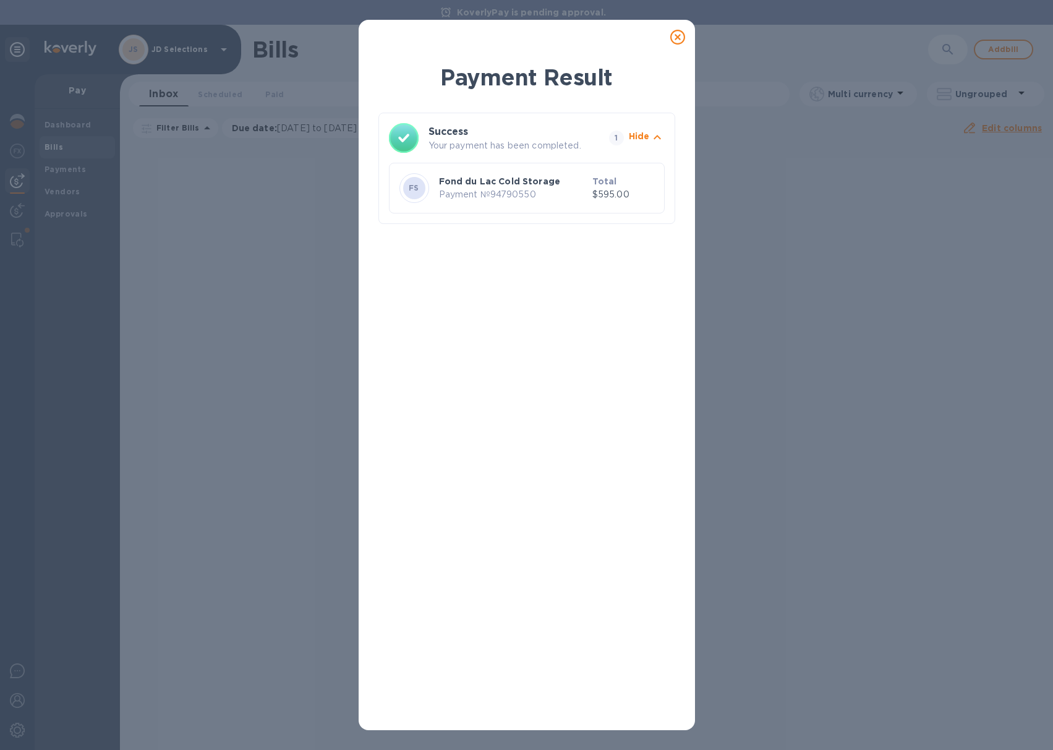
click at [677, 43] on icon at bounding box center [677, 37] width 15 height 15
